Goal: Task Accomplishment & Management: Manage account settings

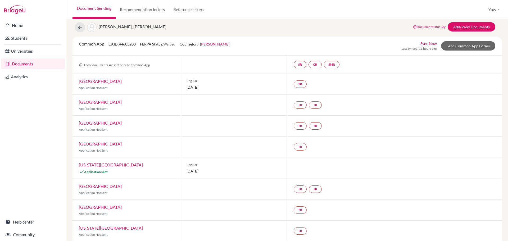
scroll to position [14, 0]
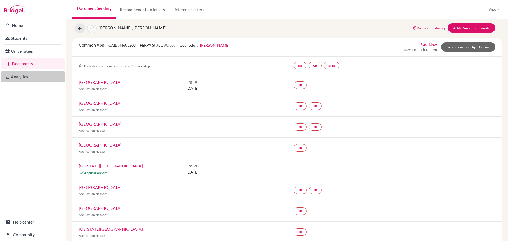
click at [23, 78] on link "Analytics" at bounding box center [33, 76] width 64 height 11
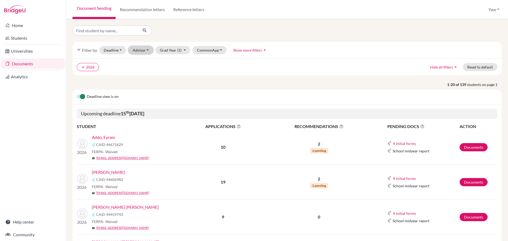
click at [141, 50] on button "Advisor" at bounding box center [140, 50] width 25 height 8
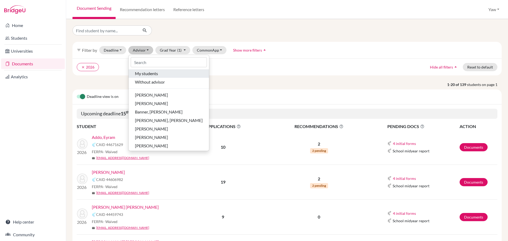
drag, startPoint x: 154, startPoint y: 73, endPoint x: 152, endPoint y: 69, distance: 4.3
click at [154, 73] on span "My students" at bounding box center [146, 73] width 23 height 6
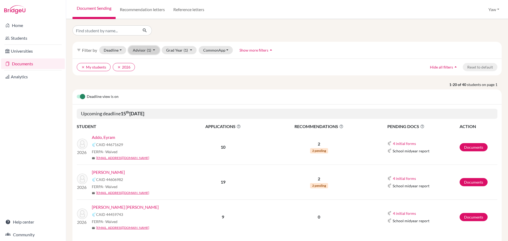
click at [140, 47] on button "Advisor (1)" at bounding box center [143, 50] width 31 height 8
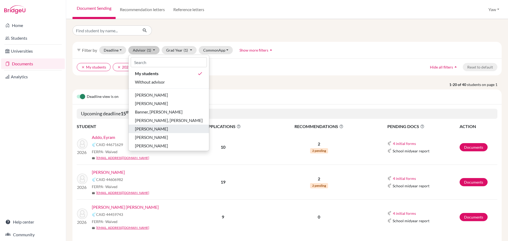
click at [166, 128] on span "Oteng, Lawrencia" at bounding box center [151, 129] width 33 height 6
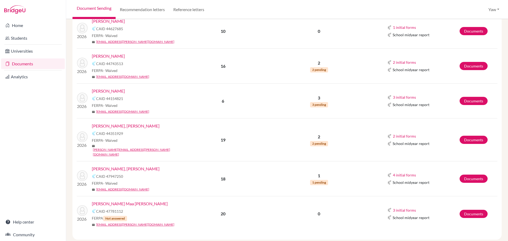
scroll to position [663, 0]
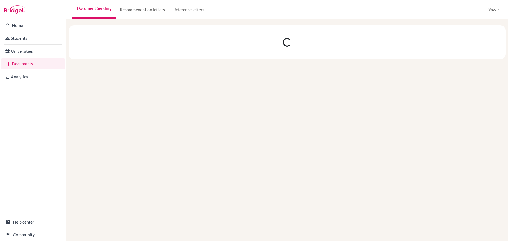
scroll to position [0, 0]
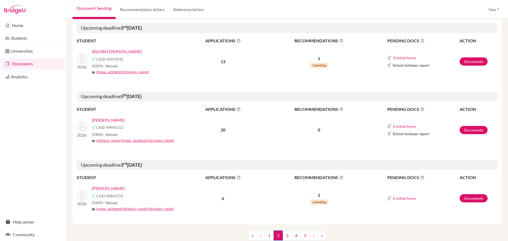
scroll to position [874, 0]
click at [284, 230] on link "3" at bounding box center [287, 235] width 9 height 10
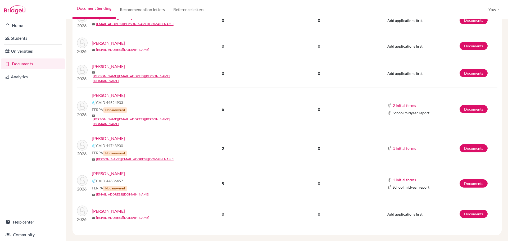
scroll to position [472, 0]
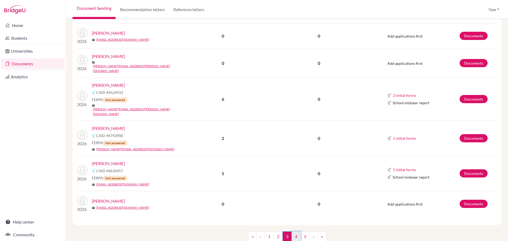
click at [293, 232] on link "4" at bounding box center [296, 237] width 9 height 10
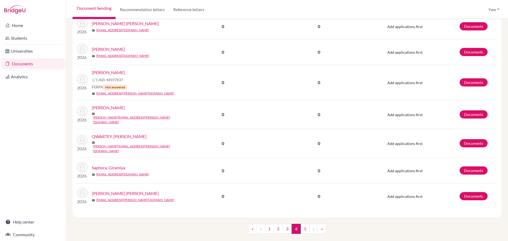
scroll to position [463, 0]
click at [304, 224] on link "5" at bounding box center [305, 229] width 9 height 10
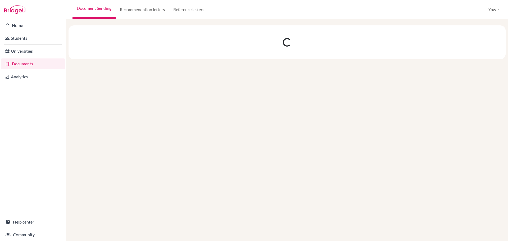
scroll to position [0, 0]
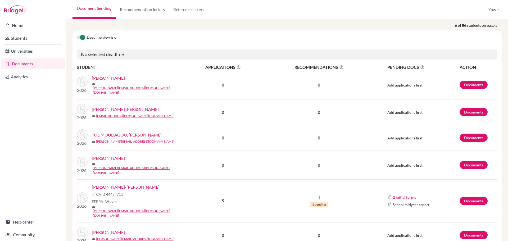
scroll to position [94, 0]
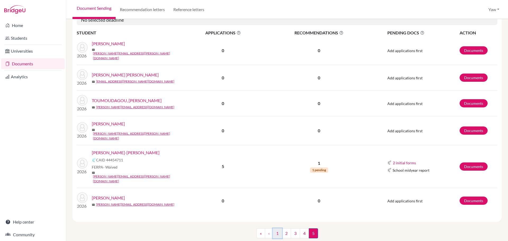
click at [274, 228] on link "1" at bounding box center [277, 233] width 9 height 10
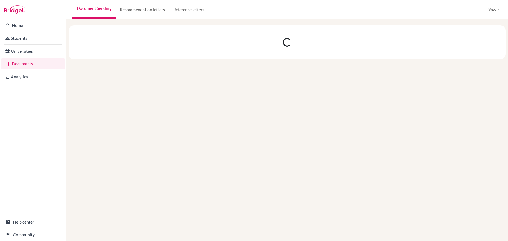
scroll to position [0, 0]
